Goal: Use online tool/utility: Utilize a website feature to perform a specific function

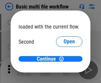
click at [63, 59] on span "Open" at bounding box center [68, 61] width 11 height 5
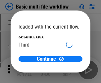
scroll to position [19, 0]
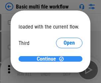
click at [48, 59] on span "Continue" at bounding box center [46, 59] width 19 height 5
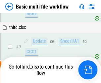
scroll to position [182, 0]
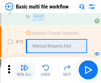
click at [24, 70] on img "button" at bounding box center [24, 68] width 8 height 8
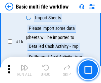
click at [24, 70] on img "button" at bounding box center [24, 68] width 8 height 8
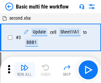
click at [24, 70] on img "button" at bounding box center [24, 68] width 8 height 8
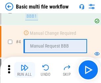
click at [24, 70] on img "button" at bounding box center [24, 68] width 8 height 8
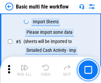
click at [24, 70] on img "button" at bounding box center [24, 68] width 8 height 8
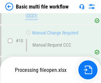
scroll to position [309, 0]
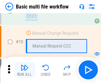
click at [24, 70] on img "button" at bounding box center [24, 68] width 8 height 8
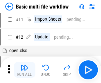
click at [24, 70] on img "button" at bounding box center [24, 68] width 8 height 8
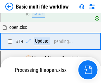
scroll to position [345, 0]
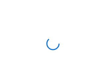
scroll to position [2, 0]
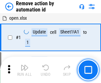
scroll to position [24, 0]
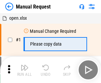
click at [24, 70] on img "button" at bounding box center [24, 68] width 8 height 8
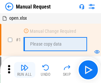
click at [24, 70] on img "button" at bounding box center [24, 68] width 8 height 8
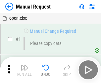
scroll to position [22, 0]
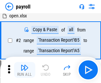
click at [24, 70] on img "button" at bounding box center [24, 68] width 8 height 8
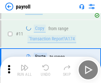
scroll to position [48, 0]
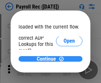
click at [48, 59] on span "Continue" at bounding box center [46, 59] width 19 height 5
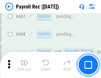
scroll to position [3513, 0]
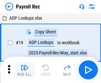
click at [24, 70] on img "button" at bounding box center [24, 68] width 8 height 8
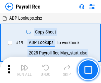
scroll to position [40, 0]
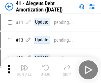
click at [24, 70] on img "button" at bounding box center [24, 68] width 8 height 8
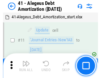
scroll to position [81, 0]
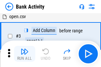
click at [24, 54] on img "button" at bounding box center [24, 51] width 8 height 8
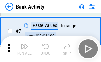
scroll to position [92, 0]
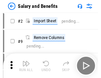
scroll to position [9, 0]
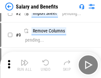
click at [24, 65] on img "button" at bounding box center [24, 63] width 8 height 8
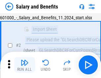
click at [24, 65] on img "button" at bounding box center [24, 63] width 8 height 8
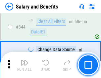
scroll to position [3086, 0]
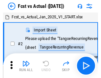
scroll to position [9, 0]
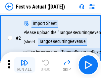
click at [24, 65] on img "button" at bounding box center [24, 63] width 8 height 8
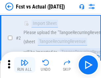
click at [24, 65] on img "button" at bounding box center [24, 63] width 8 height 8
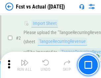
scroll to position [62, 0]
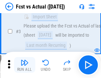
click at [24, 65] on img "button" at bounding box center [24, 63] width 8 height 8
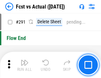
scroll to position [3119, 0]
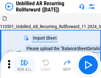
click at [24, 65] on img "button" at bounding box center [24, 63] width 8 height 8
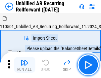
scroll to position [14, 0]
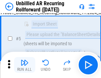
click at [24, 65] on img "button" at bounding box center [24, 63] width 8 height 8
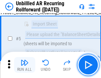
scroll to position [62, 0]
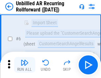
click at [24, 65] on img "button" at bounding box center [24, 63] width 8 height 8
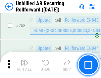
scroll to position [2239, 0]
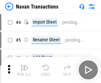
click at [24, 65] on img "button" at bounding box center [24, 68] width 8 height 8
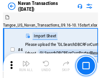
scroll to position [11, 0]
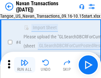
click at [24, 65] on img "button" at bounding box center [24, 63] width 8 height 8
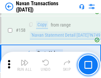
scroll to position [2137, 0]
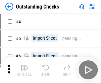
click at [24, 65] on img "button" at bounding box center [24, 68] width 8 height 8
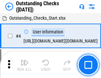
scroll to position [28, 0]
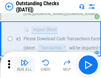
click at [24, 65] on img "button" at bounding box center [24, 63] width 8 height 8
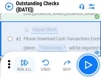
scroll to position [69, 0]
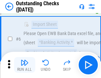
click at [24, 65] on img "button" at bounding box center [24, 63] width 8 height 8
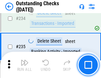
scroll to position [2001, 0]
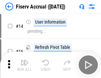
click at [24, 65] on img "button" at bounding box center [24, 63] width 8 height 8
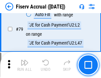
scroll to position [866, 0]
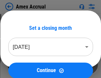
click at [24, 65] on img "button" at bounding box center [24, 63] width 8 height 8
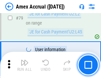
scroll to position [856, 0]
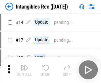
click at [24, 70] on img "button" at bounding box center [24, 68] width 8 height 8
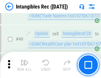
scroll to position [257, 0]
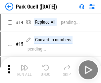
click at [24, 65] on img "button" at bounding box center [24, 68] width 8 height 8
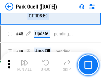
scroll to position [824, 0]
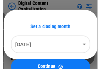
scroll to position [19, 0]
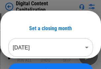
click at [24, 55] on img "button" at bounding box center [24, 53] width 8 height 8
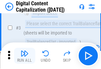
click at [24, 55] on img "button" at bounding box center [24, 53] width 8 height 8
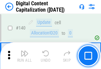
scroll to position [699, 0]
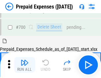
click at [24, 65] on img "button" at bounding box center [24, 63] width 8 height 8
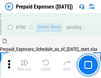
scroll to position [1773, 0]
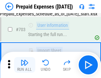
click at [24, 65] on img "button" at bounding box center [24, 63] width 8 height 8
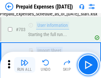
scroll to position [1812, 0]
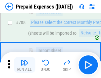
click at [24, 65] on img "button" at bounding box center [24, 63] width 8 height 8
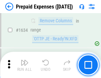
scroll to position [6417, 0]
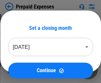
click at [24, 70] on img "button" at bounding box center [24, 68] width 8 height 8
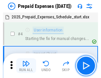
scroll to position [29, 0]
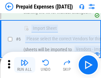
click at [24, 65] on img "button" at bounding box center [24, 63] width 8 height 8
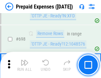
scroll to position [2295, 0]
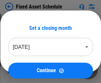
click at [24, 70] on img "button" at bounding box center [24, 68] width 8 height 8
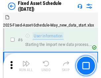
scroll to position [36, 0]
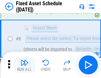
click at [24, 65] on img "button" at bounding box center [24, 63] width 8 height 8
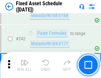
scroll to position [2042, 0]
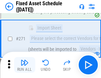
click at [24, 65] on img "button" at bounding box center [24, 63] width 8 height 8
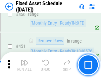
scroll to position [2946, 0]
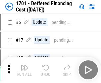
click at [24, 70] on img "button" at bounding box center [24, 68] width 8 height 8
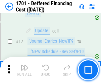
scroll to position [79, 0]
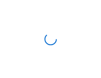
scroll to position [1, 0]
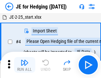
click at [24, 65] on img "button" at bounding box center [24, 63] width 8 height 8
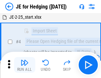
click at [24, 65] on img "button" at bounding box center [24, 63] width 8 height 8
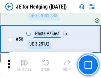
scroll to position [427, 0]
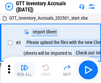
click at [24, 65] on img "button" at bounding box center [24, 68] width 8 height 8
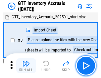
scroll to position [1, 0]
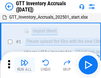
click at [24, 65] on img "button" at bounding box center [24, 63] width 8 height 8
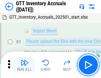
scroll to position [43, 0]
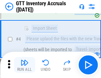
click at [24, 65] on img "button" at bounding box center [24, 63] width 8 height 8
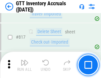
scroll to position [5003, 0]
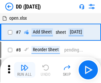
click at [24, 70] on img "button" at bounding box center [24, 68] width 8 height 8
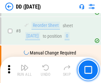
scroll to position [64, 0]
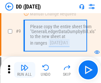
click at [24, 70] on img "button" at bounding box center [24, 68] width 8 height 8
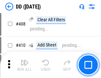
scroll to position [2949, 0]
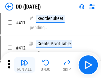
click at [24, 65] on img "button" at bounding box center [24, 63] width 8 height 8
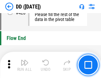
scroll to position [3155, 0]
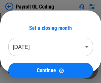
click at [24, 70] on img "button" at bounding box center [24, 68] width 8 height 8
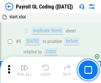
scroll to position [79, 0]
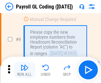
click at [24, 70] on img "button" at bounding box center [24, 68] width 8 height 8
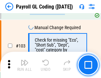
scroll to position [1546, 0]
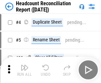
click at [24, 70] on img "button" at bounding box center [24, 68] width 8 height 8
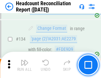
scroll to position [792, 0]
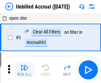
click at [24, 70] on img "button" at bounding box center [24, 68] width 8 height 8
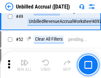
scroll to position [598, 0]
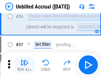
click at [24, 65] on img "button" at bounding box center [24, 63] width 8 height 8
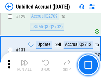
scroll to position [1963, 0]
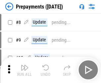
click at [24, 70] on img "button" at bounding box center [24, 68] width 8 height 8
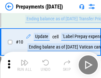
scroll to position [41, 0]
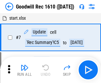
scroll to position [113, 0]
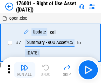
click at [24, 70] on img "button" at bounding box center [24, 68] width 8 height 8
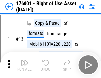
scroll to position [43, 0]
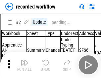
click at [24, 65] on img "button" at bounding box center [24, 63] width 8 height 8
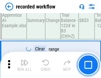
scroll to position [2060, 0]
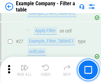
scroll to position [603, 0]
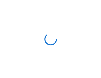
scroll to position [10, 0]
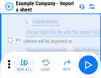
click at [24, 65] on img "button" at bounding box center [24, 63] width 8 height 8
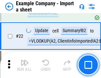
scroll to position [146, 0]
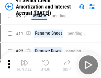
click at [24, 65] on img "button" at bounding box center [24, 63] width 8 height 8
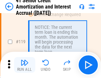
click at [24, 65] on img "button" at bounding box center [24, 63] width 8 height 8
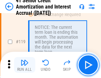
scroll to position [622, 0]
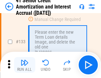
click at [24, 65] on img "button" at bounding box center [24, 63] width 8 height 8
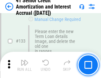
scroll to position [689, 0]
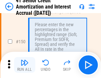
click at [24, 65] on img "button" at bounding box center [24, 63] width 8 height 8
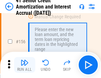
click at [24, 65] on img "button" at bounding box center [24, 63] width 8 height 8
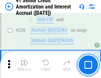
scroll to position [1476, 0]
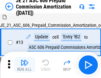
click at [24, 65] on img "button" at bounding box center [24, 63] width 8 height 8
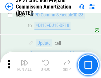
scroll to position [1213, 0]
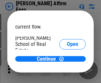
click at [67, 76] on span "Open" at bounding box center [72, 78] width 11 height 5
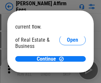
click at [67, 69] on span "Open" at bounding box center [72, 71] width 11 height 5
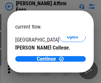
click at [67, 62] on span "Open" at bounding box center [72, 64] width 11 height 5
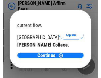
scroll to position [103, 0]
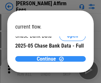
click at [48, 59] on span "Continue" at bounding box center [46, 59] width 19 height 5
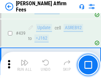
scroll to position [1516, 0]
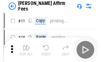
scroll to position [7, 0]
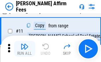
click at [24, 49] on img "button" at bounding box center [24, 47] width 8 height 8
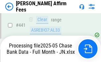
scroll to position [1729, 0]
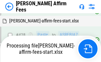
scroll to position [1496, 0]
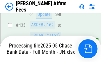
scroll to position [1800, 0]
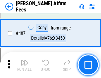
scroll to position [1720, 0]
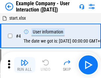
click at [24, 65] on img "button" at bounding box center [24, 63] width 8 height 8
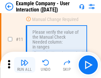
click at [24, 65] on img "button" at bounding box center [24, 63] width 8 height 8
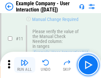
scroll to position [143, 0]
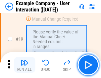
click at [24, 65] on img "button" at bounding box center [24, 63] width 8 height 8
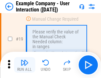
click at [24, 65] on img "button" at bounding box center [24, 63] width 8 height 8
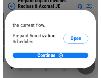
scroll to position [39, 0]
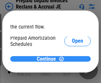
click at [48, 59] on span "Continue" at bounding box center [46, 59] width 19 height 5
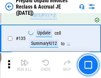
scroll to position [854, 0]
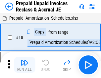
click at [24, 65] on img "button" at bounding box center [24, 63] width 8 height 8
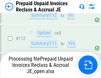
scroll to position [854, 0]
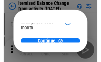
scroll to position [48, 0]
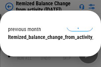
click at [48, 48] on span "Continue" at bounding box center [46, 50] width 19 height 5
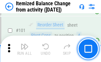
scroll to position [1102, 0]
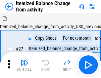
scroll to position [10, 0]
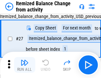
click at [24, 65] on img "button" at bounding box center [24, 63] width 8 height 8
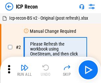
scroll to position [3, 0]
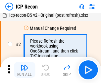
click at [24, 70] on img "button" at bounding box center [24, 68] width 8 height 8
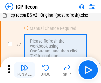
click at [24, 70] on img "button" at bounding box center [24, 68] width 8 height 8
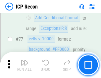
scroll to position [592, 0]
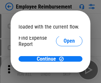
click at [63, 76] on span "Open" at bounding box center [68, 78] width 11 height 5
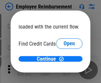
scroll to position [39, 0]
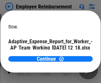
click at [73, 55] on span "Open" at bounding box center [78, 57] width 11 height 5
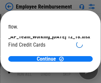
scroll to position [69, 0]
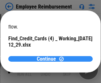
click at [48, 59] on span "Continue" at bounding box center [46, 59] width 19 height 5
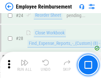
scroll to position [308, 0]
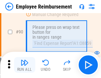
click at [24, 65] on img "button" at bounding box center [24, 63] width 8 height 8
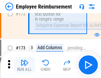
click at [24, 65] on img "button" at bounding box center [24, 63] width 8 height 8
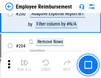
scroll to position [1668, 0]
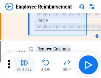
click at [24, 65] on img "button" at bounding box center [24, 63] width 8 height 8
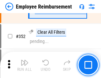
click at [24, 65] on img "button" at bounding box center [24, 63] width 8 height 8
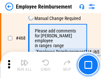
scroll to position [4030, 0]
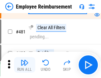
click at [24, 65] on img "button" at bounding box center [24, 63] width 8 height 8
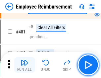
click at [24, 65] on img "button" at bounding box center [24, 63] width 8 height 8
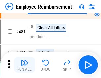
click at [24, 65] on img "button" at bounding box center [24, 63] width 8 height 8
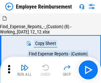
scroll to position [22, 0]
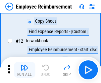
click at [24, 70] on img "button" at bounding box center [24, 68] width 8 height 8
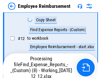
scroll to position [134, 0]
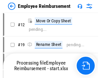
scroll to position [22, 0]
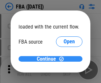
click at [48, 59] on span "Continue" at bounding box center [46, 59] width 19 height 5
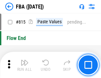
scroll to position [5900, 0]
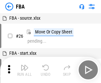
click at [24, 70] on img "button" at bounding box center [24, 68] width 8 height 8
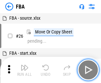
scroll to position [7, 0]
